Goal: Task Accomplishment & Management: Complete application form

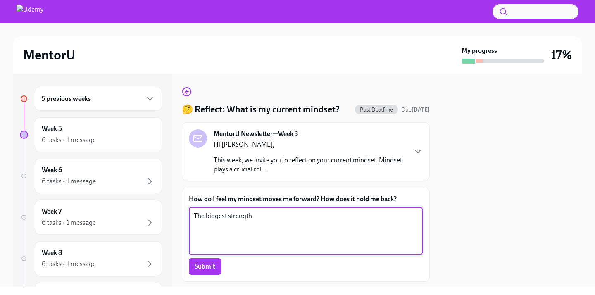
scroll to position [48, 0]
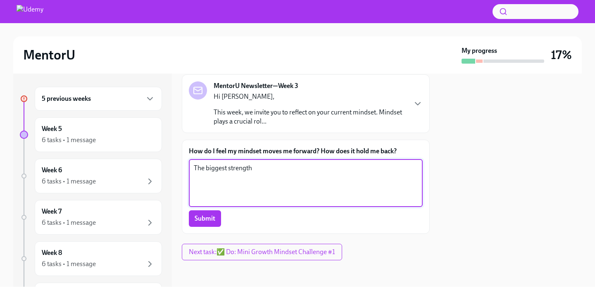
click at [91, 99] on div "5 previous weeks" at bounding box center [98, 99] width 113 height 10
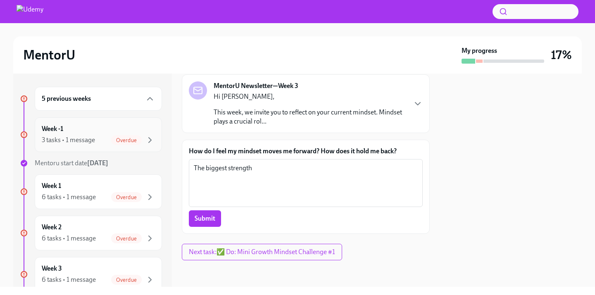
click at [78, 137] on div "3 tasks • 1 message" at bounding box center [68, 139] width 53 height 9
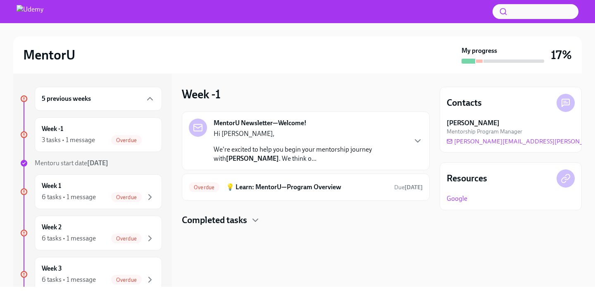
click at [288, 161] on p "We're excited to help you begin your mentorship journey with [PERSON_NAME] . We…" at bounding box center [310, 154] width 192 height 18
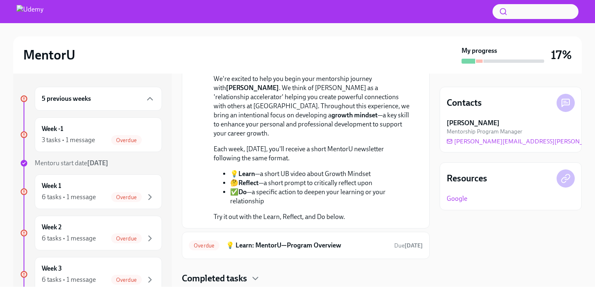
scroll to position [111, 0]
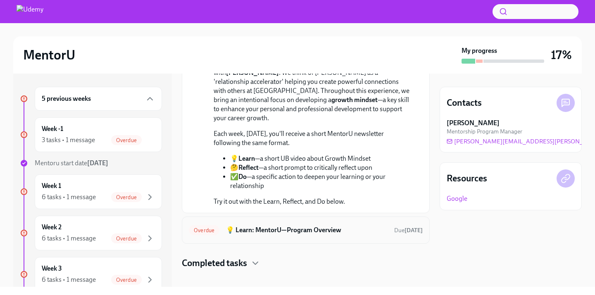
click at [305, 231] on div "Overdue 💡 Learn: MentorU—Program Overview Due [DATE]" at bounding box center [306, 229] width 248 height 27
click at [104, 201] on div "6 tasks • 1 message Overdue" at bounding box center [98, 197] width 113 height 10
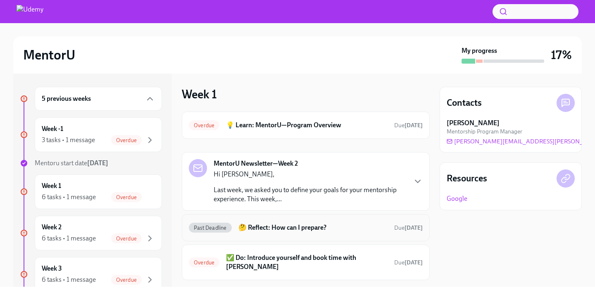
click at [297, 232] on div "Past Deadline 🤔 Reflect: How can I prepare? Due [DATE]" at bounding box center [306, 227] width 234 height 13
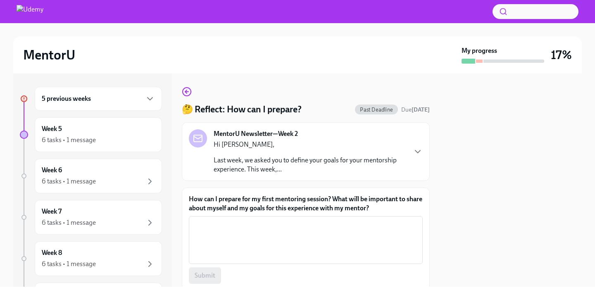
scroll to position [57, 0]
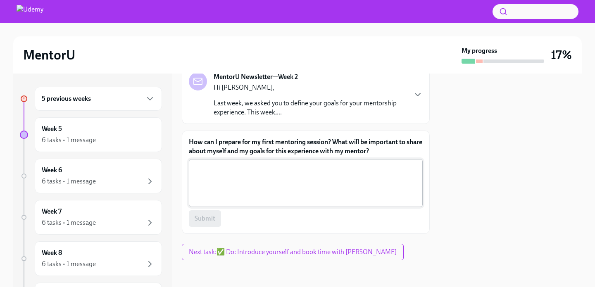
click at [285, 178] on textarea "How can I prepare for my first mentoring session? What will be important to sha…" at bounding box center [306, 183] width 224 height 40
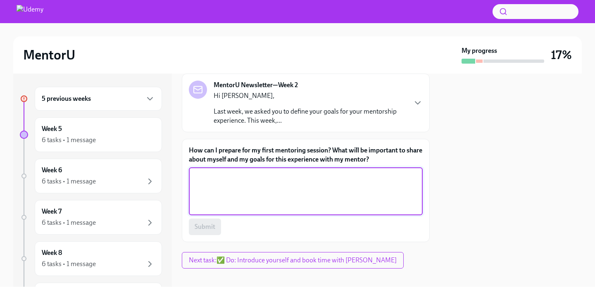
scroll to position [42, 0]
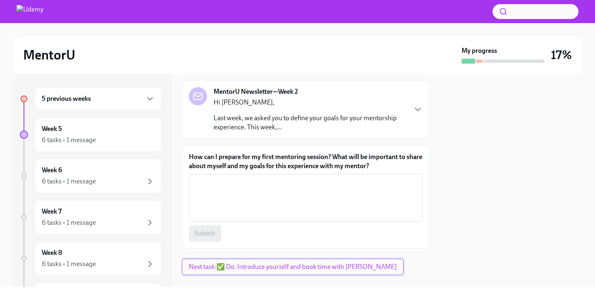
click at [310, 269] on span "Next task : ✅ Do: Introduce yourself and book time with [PERSON_NAME]" at bounding box center [293, 267] width 208 height 8
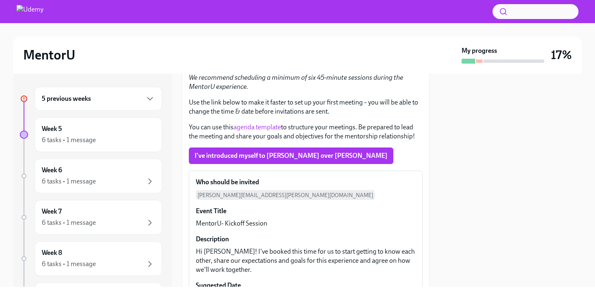
scroll to position [282, 0]
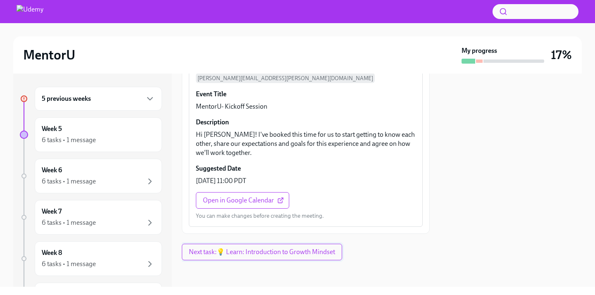
click at [270, 249] on span "Next task : 💡 Learn: Introduction to Growth Mindset" at bounding box center [262, 252] width 146 height 8
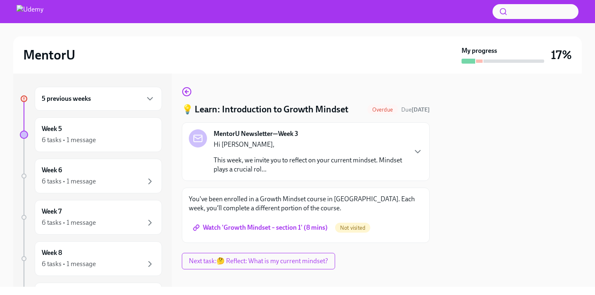
click at [291, 231] on span "Watch 'Growth Mindset – section 1' (8 mins)" at bounding box center [261, 227] width 133 height 8
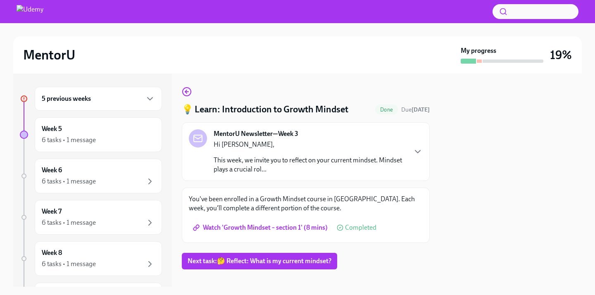
click at [274, 225] on span "Watch 'Growth Mindset – section 1' (8 mins)" at bounding box center [261, 227] width 133 height 8
click at [286, 265] on span "Next task : 🤔 Reflect: What is my current mindset?" at bounding box center [259, 261] width 144 height 8
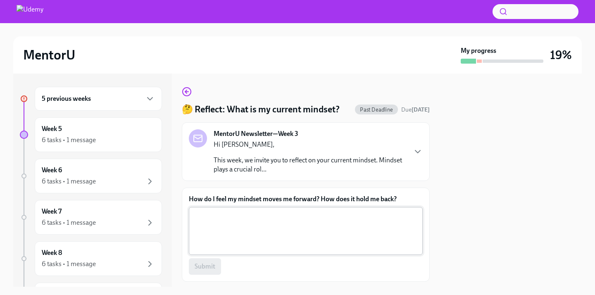
click at [269, 227] on textarea "How do I feel my mindset moves me forward? How does it hold me back?" at bounding box center [306, 231] width 224 height 40
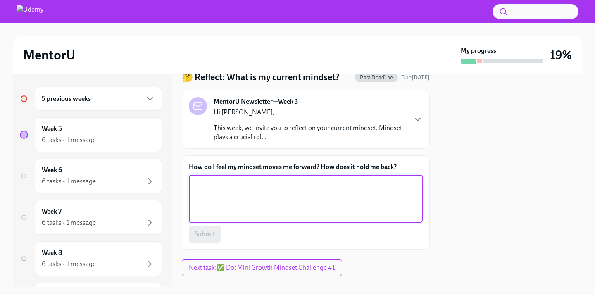
scroll to position [40, 0]
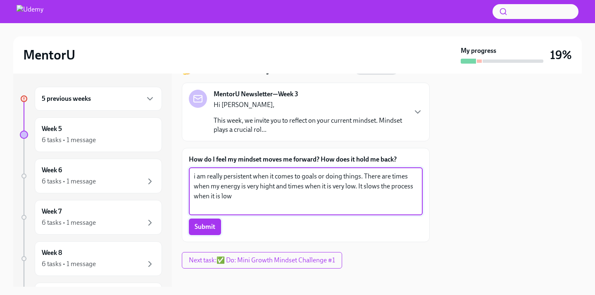
type textarea "i am really persistent when it comes to goals or doing things. There are times …"
click at [210, 225] on span "Submit" at bounding box center [205, 227] width 21 height 8
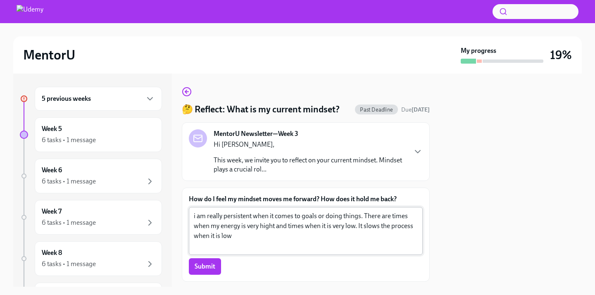
scroll to position [48, 0]
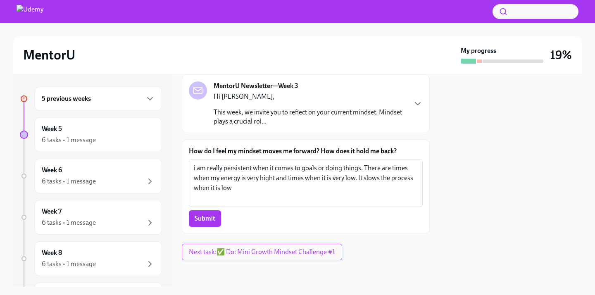
click at [252, 251] on span "Next task : ✅ Do: Mini Growth Mindset Challenge #1" at bounding box center [262, 252] width 146 height 8
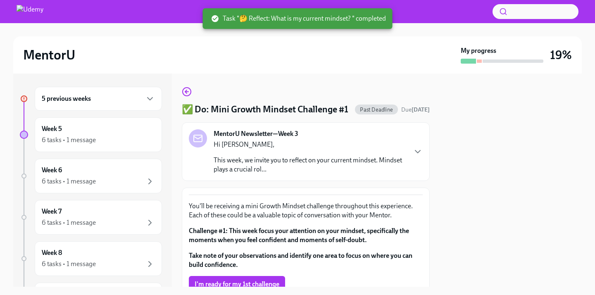
scroll to position [78, 0]
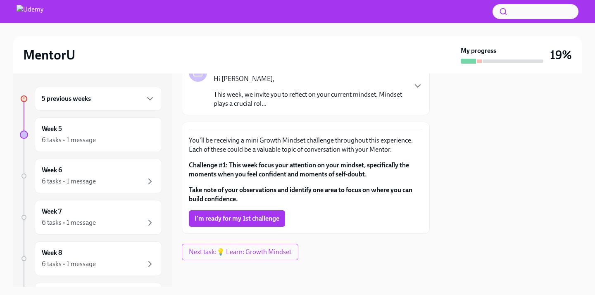
click at [128, 101] on div "5 previous weeks" at bounding box center [98, 99] width 113 height 10
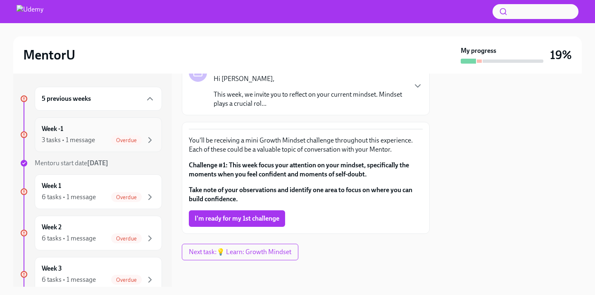
click at [115, 135] on div "Overdue" at bounding box center [126, 140] width 31 height 10
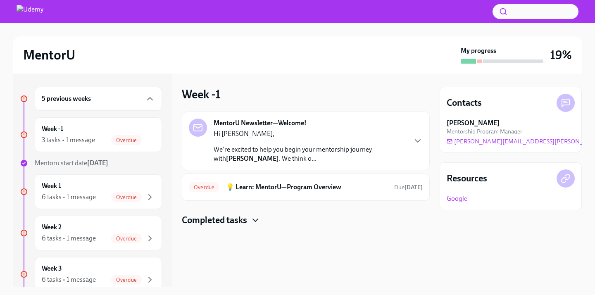
click at [259, 223] on icon "button" at bounding box center [255, 220] width 10 height 10
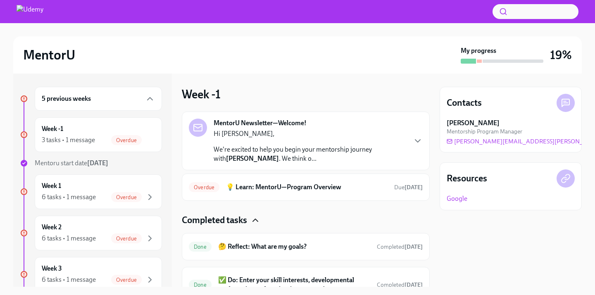
scroll to position [42, 0]
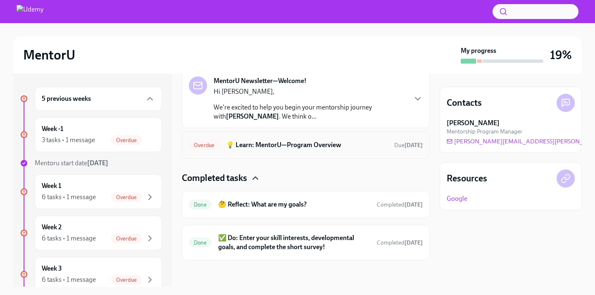
click at [285, 146] on h6 "💡 Learn: MentorU—Program Overview" at bounding box center [306, 144] width 161 height 9
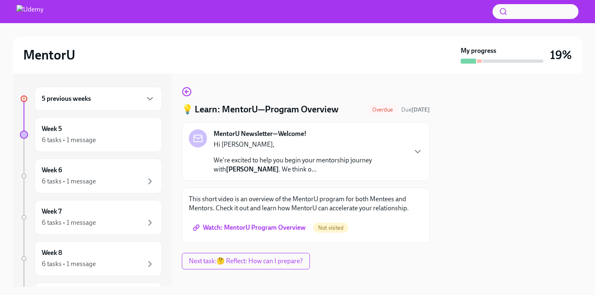
click at [279, 227] on span "Watch: MentorU Program Overview" at bounding box center [250, 227] width 111 height 8
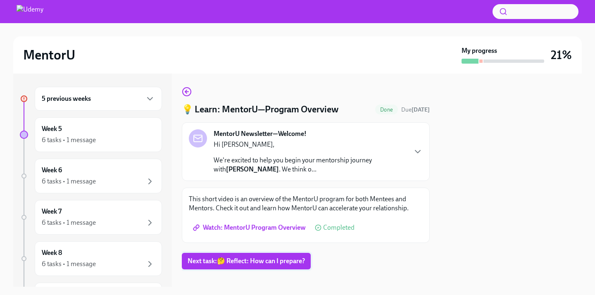
click at [264, 260] on span "Next task : 🤔 Reflect: How can I prepare?" at bounding box center [245, 261] width 117 height 8
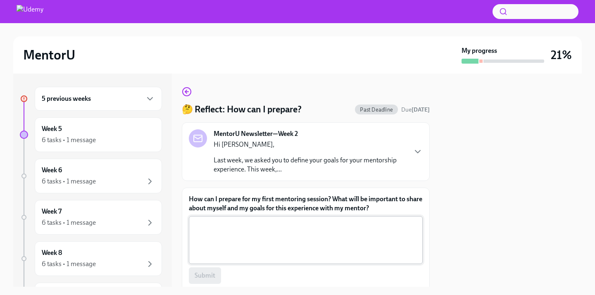
click at [277, 230] on textarea "How can I prepare for my first mentoring session? What will be important to sha…" at bounding box center [306, 240] width 224 height 40
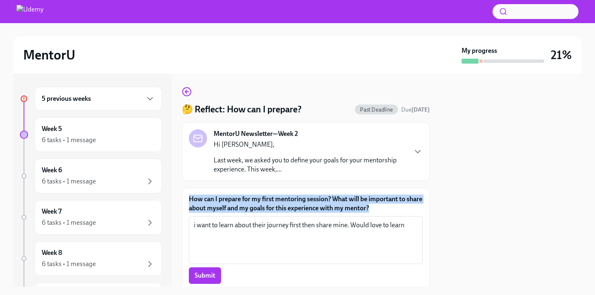
drag, startPoint x: 394, startPoint y: 206, endPoint x: 188, endPoint y: 196, distance: 206.7
click at [188, 196] on div "How can I prepare for my first mentoring session? What will be important to sha…" at bounding box center [306, 238] width 248 height 103
copy label "How can I prepare for my first mentoring session? What will be important to sha…"
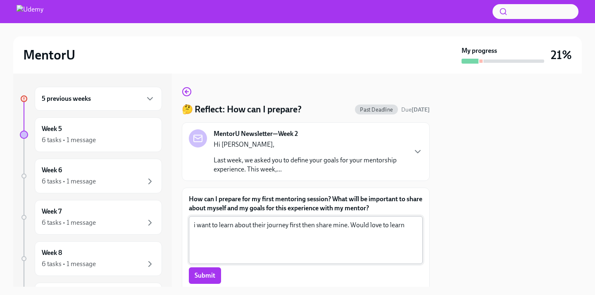
click at [228, 235] on textarea "i want to learn about their journey first then share mine. Would love to learn" at bounding box center [306, 240] width 224 height 40
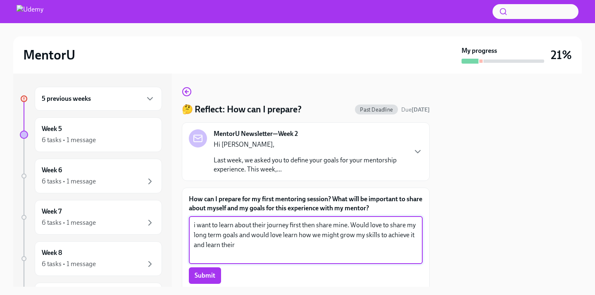
click at [365, 235] on textarea "i want to learn about their journey first then share mine. Would love to share …" at bounding box center [306, 240] width 224 height 40
click at [313, 244] on textarea "i want to learn about their journey first then share mine. Would love to share …" at bounding box center [306, 240] width 224 height 40
type textarea "i want to learn about their journey first then share mine. Would love to share …"
click at [207, 272] on span "Submit" at bounding box center [205, 275] width 21 height 8
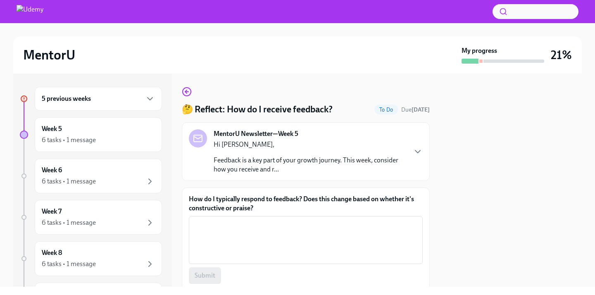
click at [118, 100] on div "5 previous weeks" at bounding box center [98, 99] width 113 height 10
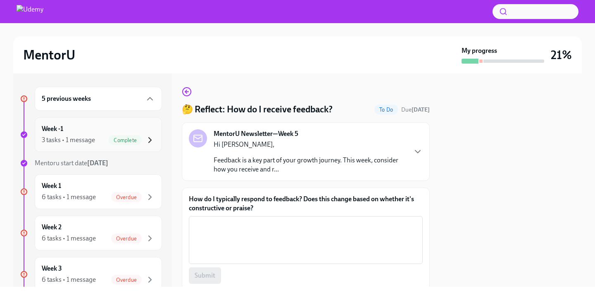
click at [149, 136] on icon "button" at bounding box center [150, 140] width 10 height 10
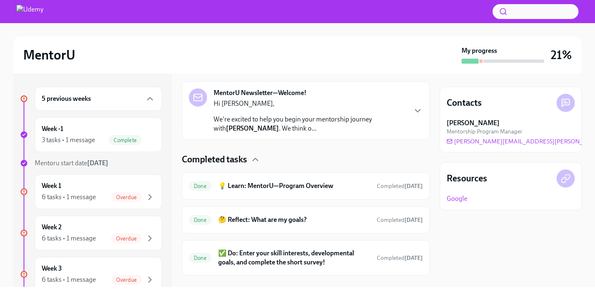
scroll to position [144, 0]
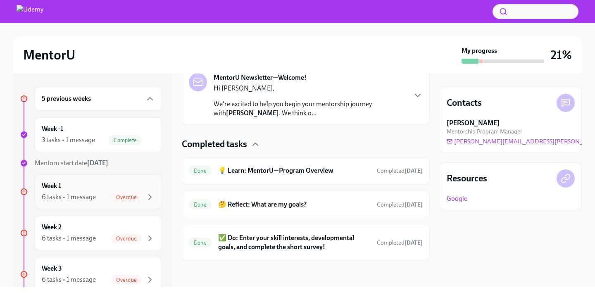
click at [104, 198] on div "6 tasks • 1 message Overdue" at bounding box center [98, 197] width 113 height 10
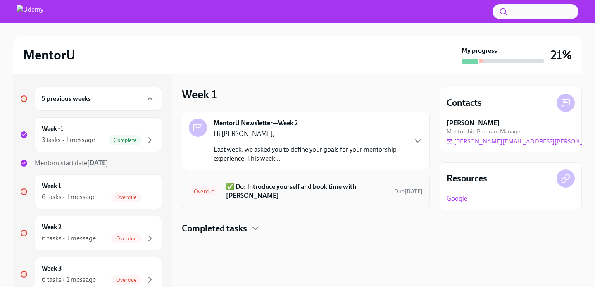
click at [313, 188] on h6 "✅ Do: Introduce yourself and book time with [PERSON_NAME]" at bounding box center [306, 191] width 161 height 18
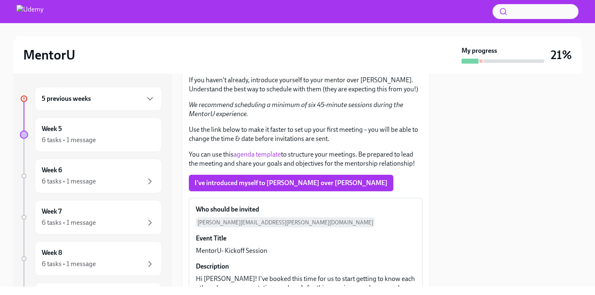
scroll to position [141, 0]
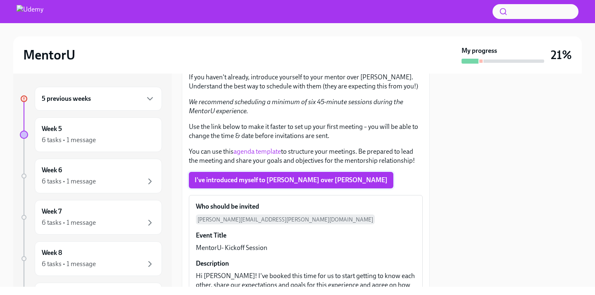
click at [285, 185] on button "I've introduced myself to [PERSON_NAME] over [PERSON_NAME]" at bounding box center [291, 180] width 204 height 17
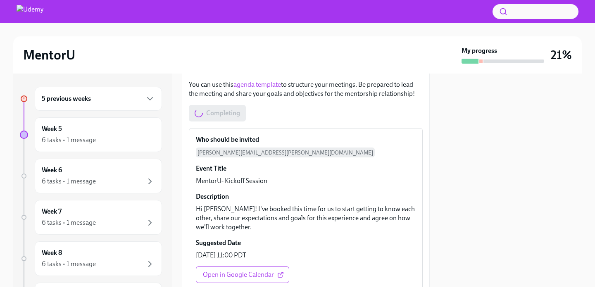
scroll to position [282, 0]
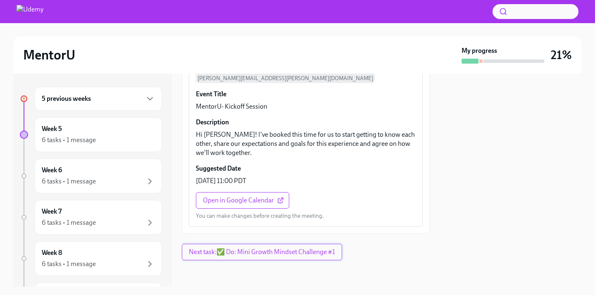
click at [255, 254] on span "Next task : ✅ Do: Mini Growth Mindset Challenge #1" at bounding box center [262, 252] width 146 height 8
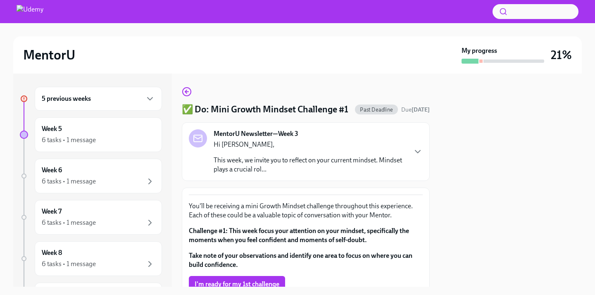
scroll to position [78, 0]
